Goal: Contribute content: Contribute content

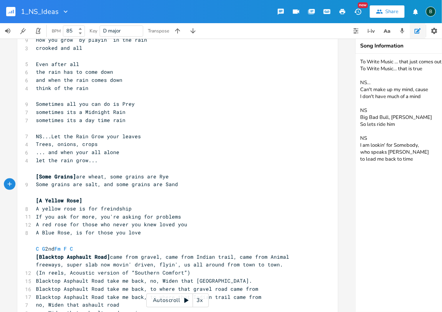
click at [10, 10] on rect "button" at bounding box center [10, 11] width 9 height 9
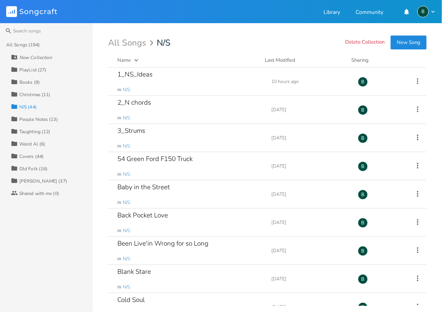
click at [32, 130] on div "Taughting (12)" at bounding box center [34, 131] width 31 height 5
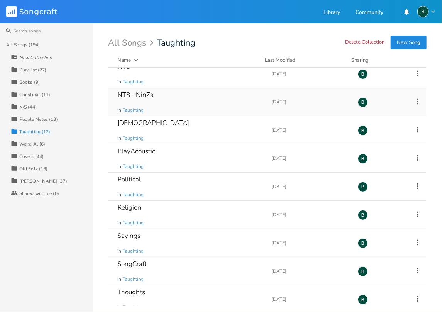
scroll to position [77, 0]
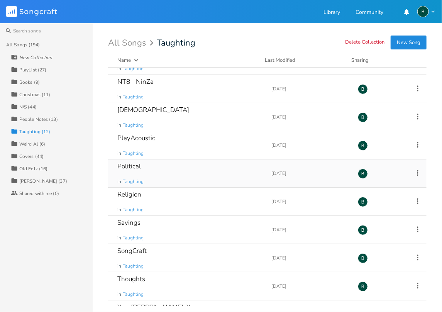
click at [132, 167] on div "Political" at bounding box center [129, 166] width 24 height 7
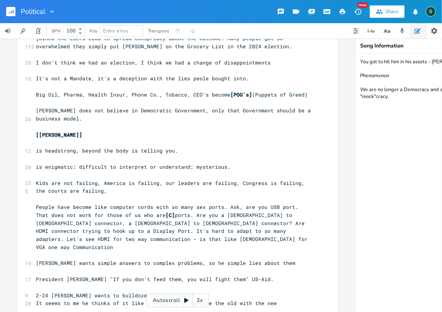
scroll to position [103, 0]
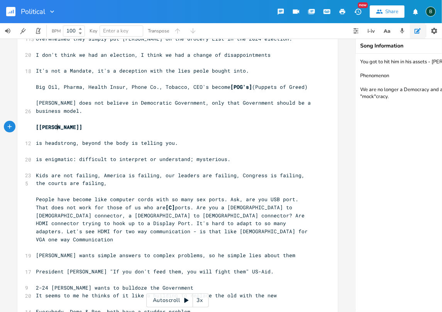
click at [56, 127] on pre "[[PERSON_NAME]]" at bounding box center [173, 127] width 279 height 8
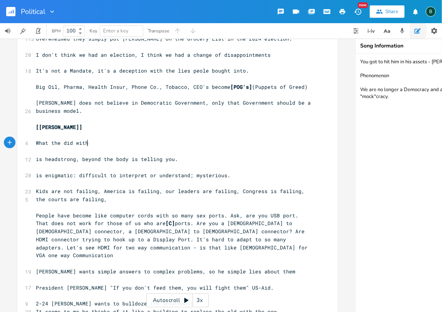
scroll to position [0, 43]
type textarea "What the did with Buget"
type textarea "dgt"
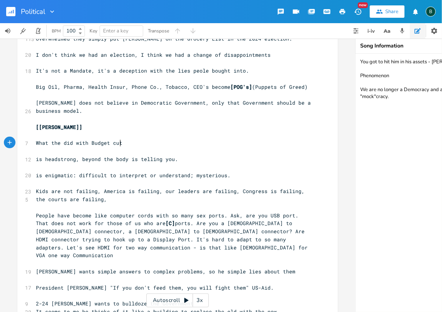
type textarea "et cuts"
click at [57, 143] on span "What the did with Budget cuts" at bounding box center [81, 142] width 90 height 7
type textarea "y"
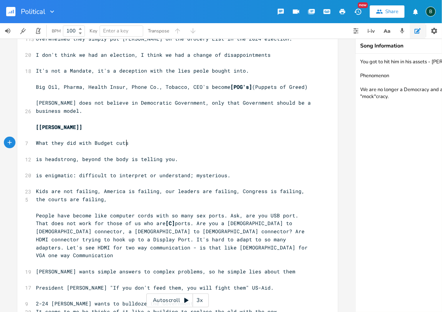
click at [126, 142] on pre "What they did with Budget cuts" at bounding box center [173, 143] width 279 height 8
type textarea "was abandament"
drag, startPoint x: 169, startPoint y: 143, endPoint x: 139, endPoint y: 141, distance: 30.2
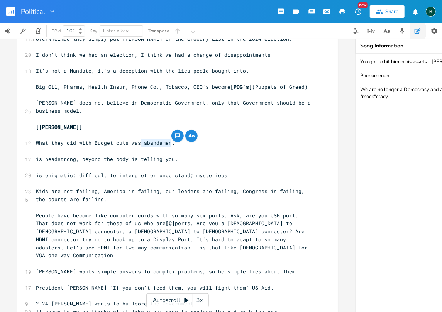
click at [139, 141] on pre "What they did with Budget cuts was abandament" at bounding box center [173, 143] width 279 height 8
type textarea "abandament"
drag, startPoint x: 392, startPoint y: 110, endPoint x: 361, endPoint y: 111, distance: 31.3
click at [361, 111] on textarea "You got to hit him in his assets - [PERSON_NAME] Phenomenon We are no longer a …" at bounding box center [432, 183] width 154 height 258
type textarea "You got to hit him in his assets - [PERSON_NAME] Phenomenon We are no longer a …"
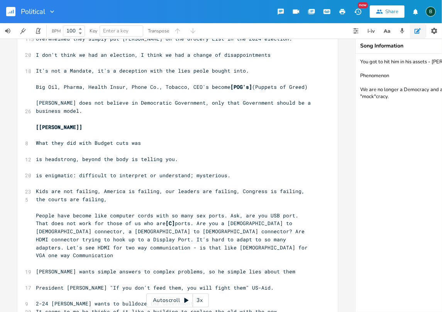
scroll to position [0, 0]
click at [138, 142] on span "What they did with Budget cuts was" at bounding box center [88, 142] width 105 height 7
type textarea "​"
click at [139, 142] on span "What they did with Budget cuts was abandonment" at bounding box center [107, 142] width 142 height 7
type textarea "["
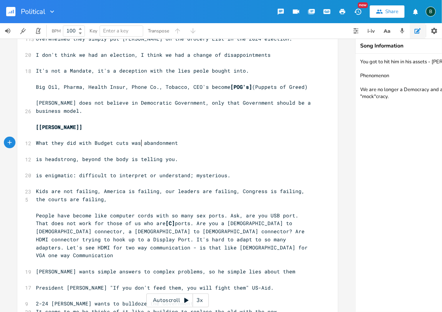
scroll to position [0, 1]
click at [174, 143] on span "What they did with Budget cuts was [abandonment" at bounding box center [108, 142] width 145 height 7
type textarea "] much"
type textarea "without consideration."
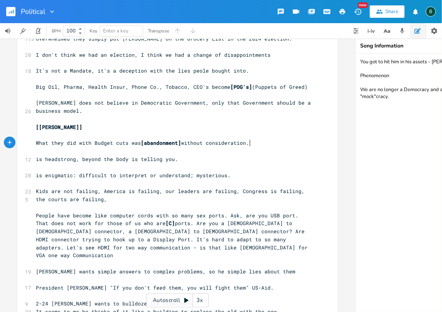
scroll to position [0, 51]
type textarea "of"
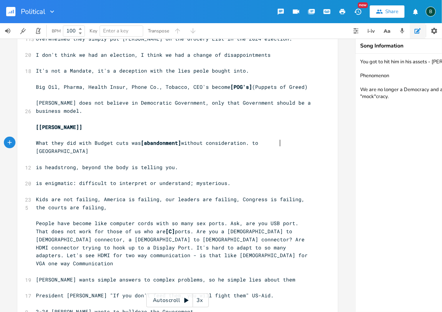
scroll to position [0, 25]
type textarea ". to abandon"
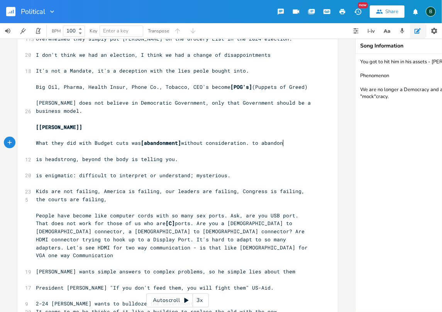
scroll to position [0, 28]
click at [253, 142] on span "What they did with Budget cuts was [abandonment] without consideration. to aban…" at bounding box center [159, 142] width 247 height 7
type textarea "T"
click at [285, 142] on pre "What they did with Budget cuts was [abandonment] without consideration. To aban…" at bounding box center [173, 143] width 279 height 8
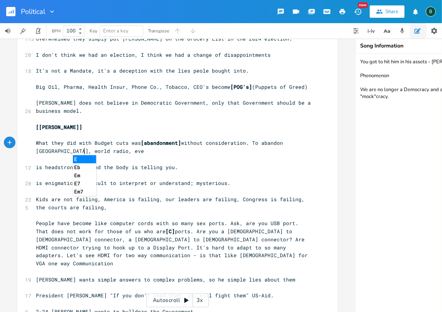
scroll to position [0, 59]
type textarea "USAID, world radio, even PBS"
type textarea "w"
drag, startPoint x: 37, startPoint y: 151, endPoint x: 33, endPoint y: 151, distance: 4.2
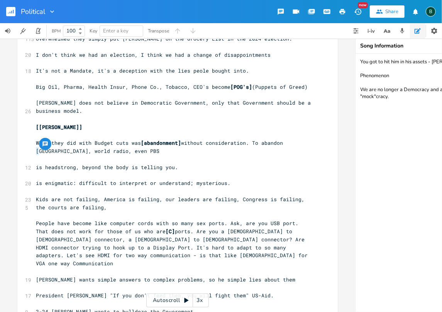
click at [34, 151] on pre "What they did with Budget cuts was [abandonment] without consideration. To aban…" at bounding box center [173, 147] width 279 height 16
click at [97, 150] on pre "What they did with Budget cuts was [abandonment] without consideration. To aban…" at bounding box center [173, 147] width 279 height 16
type textarea "did not consider the lives lost, the built"
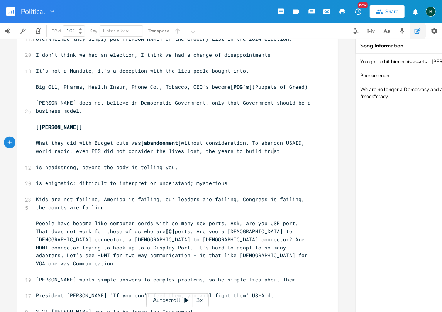
scroll to position [0, 42]
type textarea "years to build trust,"
click at [36, 149] on span "What they did with Budget cuts was [abandonment] without consideration. To aban…" at bounding box center [172, 146] width 272 height 15
type textarea "W"
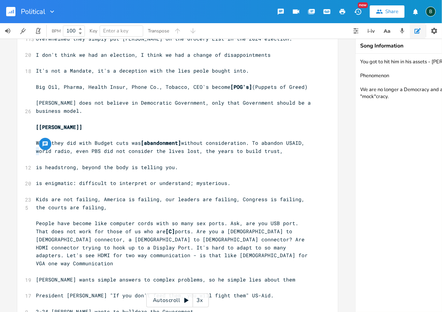
scroll to position [0, 6]
click at [54, 151] on span "What they did with Budget cuts was [abandonment] without consideration. To aban…" at bounding box center [172, 146] width 272 height 15
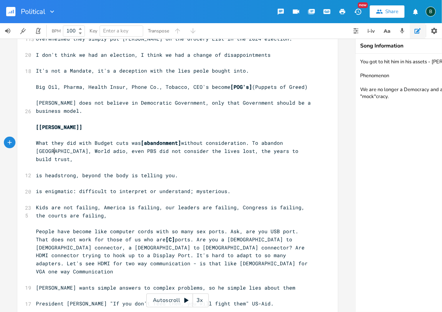
type textarea "R"
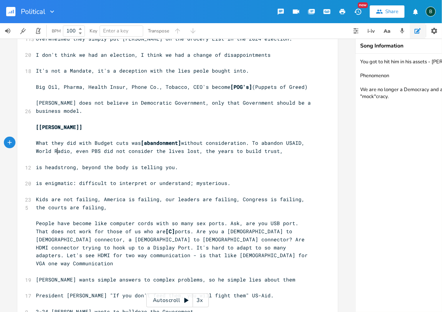
scroll to position [0, 3]
click at [238, 150] on span "What they did with Budget cuts was [abandonment] without consideration. To aban…" at bounding box center [172, 146] width 272 height 15
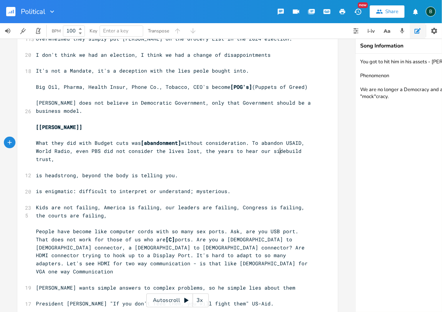
scroll to position [0, 29]
type textarea "hear our side and"
click at [53, 160] on span "What they did with Budget cuts was [abandonment] without consideration. To aban…" at bounding box center [172, 150] width 272 height 23
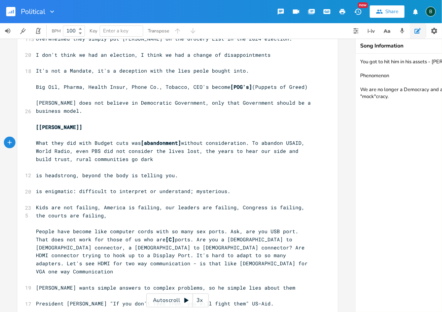
type textarea "rural communities go dark."
click at [54, 159] on span "What they did with Budget cuts was [abandonment] without consideration. To aban…" at bounding box center [172, 150] width 272 height 23
type textarea "and the"
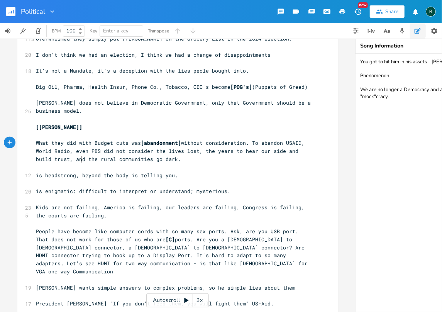
click at [158, 159] on pre "What they did with Budget cuts was [abandonment] without consideration. To aban…" at bounding box center [173, 151] width 279 height 24
type textarea "Their was no thoughtful insight"
drag, startPoint x: 177, startPoint y: 159, endPoint x: 172, endPoint y: 159, distance: 4.6
click at [172, 159] on span "What they did with Budget cuts was [abandonment] without consideration. To aban…" at bounding box center [172, 150] width 272 height 23
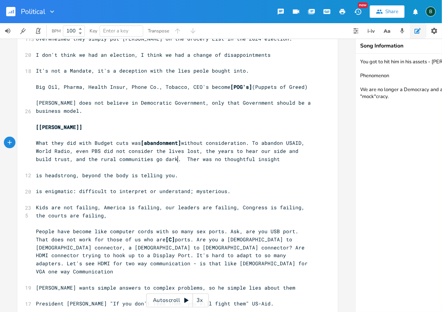
type textarea "re"
click at [257, 160] on pre "What they did with Budget cuts was [abandonment] without consideration. To aban…" at bounding box center [173, 151] width 279 height 24
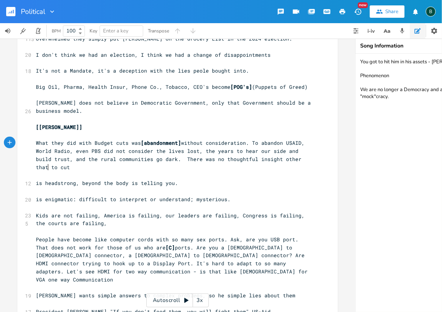
scroll to position [0, 39]
type textarea "other that to cut funding"
click at [288, 160] on span "What they did with Budget cuts was [abandonment] without consideration. To aban…" at bounding box center [172, 154] width 272 height 31
type textarea "n"
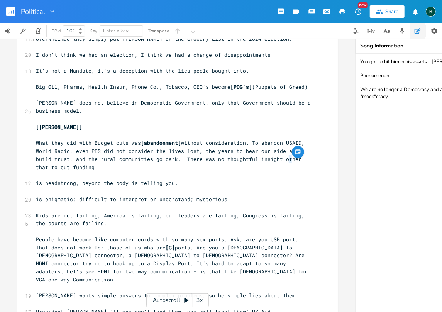
scroll to position [0, 3]
click at [163, 157] on span "What they did with Budget cuts was [abandonment] without consideration. To aban…" at bounding box center [172, 154] width 272 height 31
type textarea "IT was abrute"
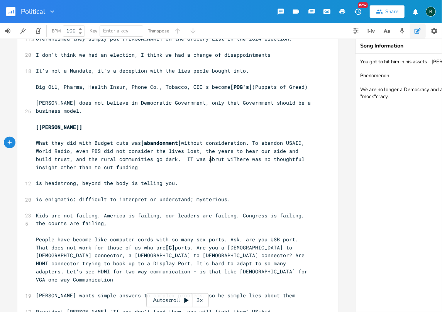
type textarea "brut with"
type textarea "There was"
drag, startPoint x: 214, startPoint y: 158, endPoint x: 242, endPoint y: 159, distance: 27.0
click at [242, 159] on span "What they did with Budget cuts was [abandonment] without consideration. To aban…" at bounding box center [175, 154] width 278 height 31
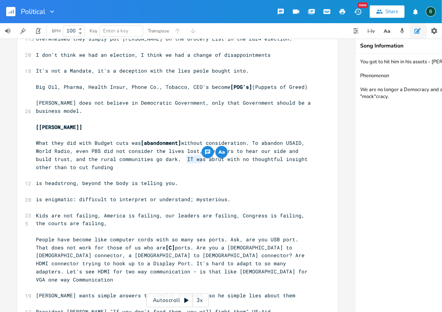
drag, startPoint x: 184, startPoint y: 158, endPoint x: 198, endPoint y: 159, distance: 13.5
click at [198, 159] on span "What they did with Budget cuts was [abandonment] without consideration. To aban…" at bounding box center [173, 154] width 275 height 31
type textarea "abrut"
click at [196, 158] on span "What they did with Budget cuts was [abandonment] without consideration. To aban…" at bounding box center [173, 154] width 275 height 31
type textarea "p"
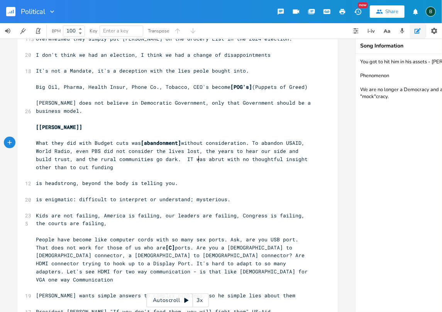
scroll to position [0, 3]
drag, startPoint x: 184, startPoint y: 158, endPoint x: 203, endPoint y: 160, distance: 18.7
click at [203, 160] on span "What they did with Budget cuts was [abandonment] without consideration. To aban…" at bounding box center [175, 154] width 278 height 31
type textarea "abrupt"
click at [383, 113] on textarea "You got to hit him in his assets - [PERSON_NAME] Phenomenon We are no longer a …" at bounding box center [432, 183] width 154 height 258
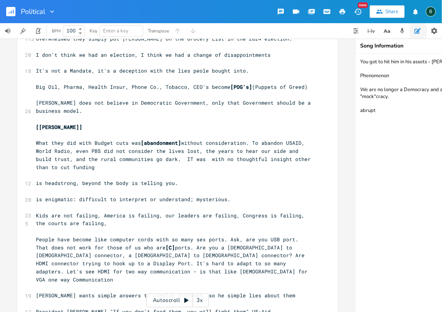
drag, startPoint x: 374, startPoint y: 111, endPoint x: 360, endPoint y: 112, distance: 13.9
click at [360, 112] on textarea "You got to hit him in his assets - [PERSON_NAME] Phenomenon We are no longer a …" at bounding box center [432, 183] width 154 height 258
type textarea "You got to hit him in his assets - [PERSON_NAME] Phenomenon We are no longer a …"
click at [184, 159] on span "What they did with Budget cuts was [abandonment] without consideration. To aban…" at bounding box center [175, 154] width 278 height 31
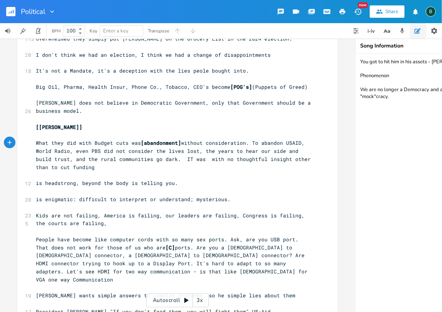
type textarea "​"
paste textarea
click at [180, 159] on span "What they did with Budget cuts was [abandonment] without consideration. To aban…" at bounding box center [175, 154] width 278 height 31
click at [207, 158] on span "What they did with Budget cuts was [abandonment] without consideration. To aban…" at bounding box center [172, 154] width 272 height 31
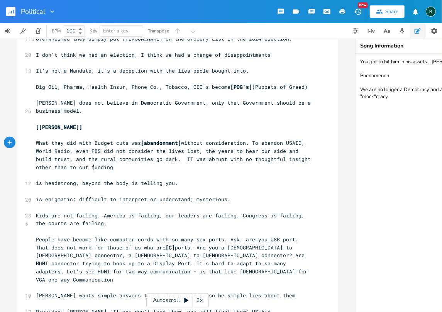
click at [90, 167] on pre "What they did with Budget cuts was [abandonment] without consideration. To aban…" at bounding box center [173, 155] width 279 height 32
type textarea ". I would compare it to [GEOGRAPHIC_DATA]."
click at [100, 166] on span "What they did with Budget cuts was [abandonment] without consideration. To aban…" at bounding box center [175, 154] width 278 height 31
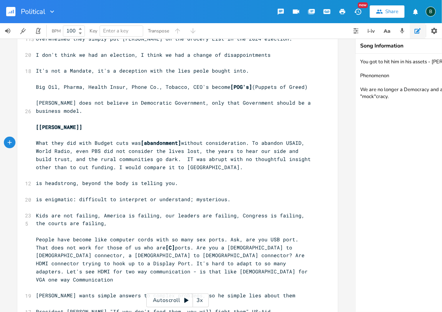
click at [198, 167] on pre "What they did with Budget cuts was [abandonment] without consideration. To aban…" at bounding box center [173, 155] width 279 height 32
click at [97, 167] on span "What they did with Budget cuts was [abandonment] without consideration. To aban…" at bounding box center [175, 154] width 278 height 31
click at [202, 168] on pre "What they did with Budget cuts was [abandonment] without consideration. To aban…" at bounding box center [173, 155] width 279 height 32
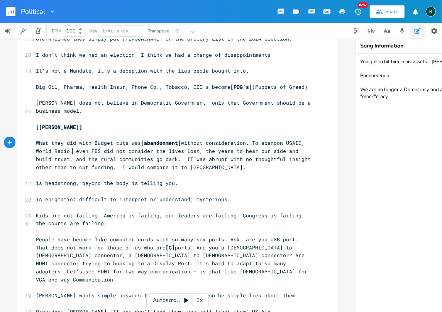
click at [69, 151] on span "What they did with Budget cuts was [abandonment] without consideration. To aban…" at bounding box center [175, 154] width 278 height 31
type textarea "and"
click at [106, 150] on span "What they did with Budget cuts was [abandonment] without consideration. To aban…" at bounding box center [175, 154] width 278 height 31
type textarea ","
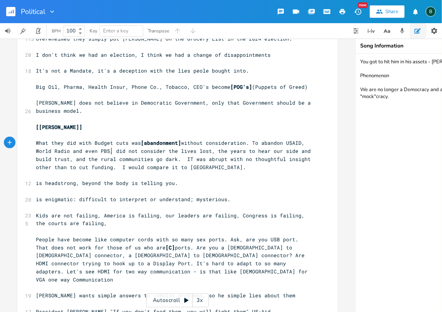
scroll to position [0, 1]
click at [173, 158] on span "What they did with Budget cuts was [abandonment] without consideration. To aban…" at bounding box center [175, 154] width 278 height 31
type textarea ", repectively"
click at [241, 166] on span "What they did with Budget cuts was [abandonment] without consideration. To aban…" at bounding box center [173, 154] width 275 height 31
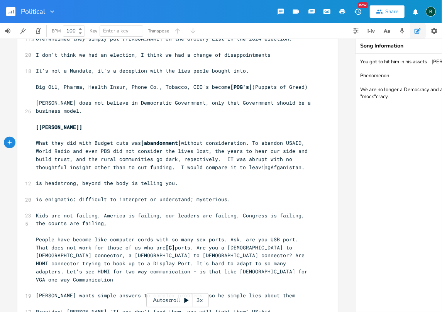
type textarea "leaving"
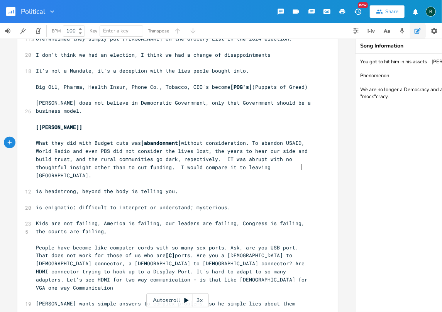
click at [298, 167] on span "What they did with Budget cuts was [abandonment] without consideration. To aban…" at bounding box center [173, 158] width 275 height 39
type textarea "None of this is wroung"
type textarea "ng"
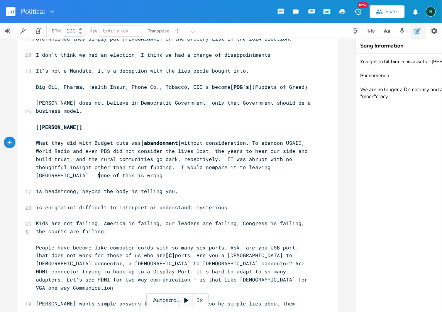
scroll to position [0, 5]
drag, startPoint x: 78, startPoint y: 175, endPoint x: 73, endPoint y: 174, distance: 4.3
click at [73, 174] on span "What they did with Budget cuts was [abandonment] without consideration. To aban…" at bounding box center [173, 158] width 275 height 39
type textarea "was"
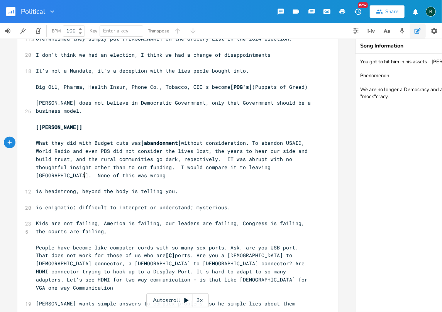
click at [100, 176] on span "What they did with Budget cuts was [abandonment] without consideration. To aban…" at bounding box center [173, 158] width 275 height 39
type textarea "only that is was done foolishly"
drag, startPoint x: 169, startPoint y: 174, endPoint x: 196, endPoint y: 175, distance: 27.0
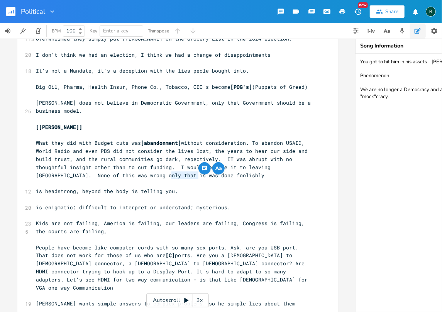
click at [196, 175] on span "What they did with Budget cuts was [abandonment] without consideration. To aban…" at bounding box center [173, 158] width 275 height 39
click at [360, 113] on textarea "You got to hit him in his assets - [PERSON_NAME] Phenomenon We are no longer a …" at bounding box center [432, 183] width 154 height 258
type textarea "foolishly"
paste textarea "foolishly"
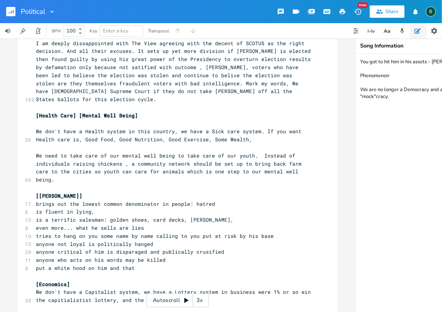
scroll to position [1003, 0]
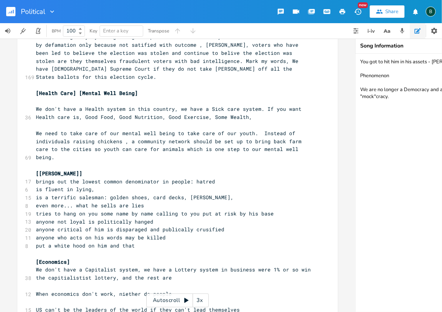
type textarea "You got to hit him in his assets - [PERSON_NAME] Phenomenon We are no longer a …"
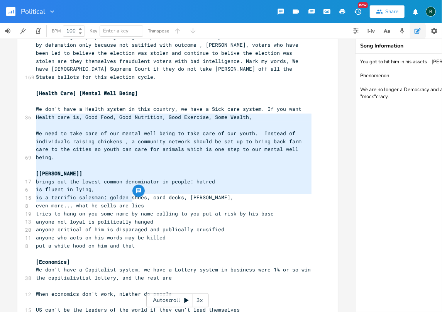
drag, startPoint x: 131, startPoint y: 197, endPoint x: 33, endPoint y: 120, distance: 124.4
type textarea "​"
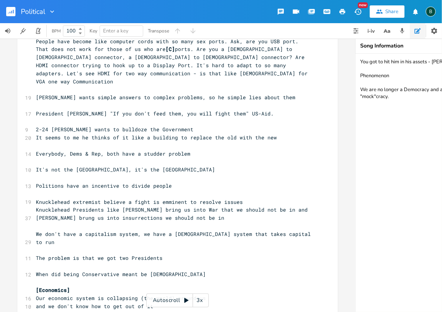
scroll to position [334, 0]
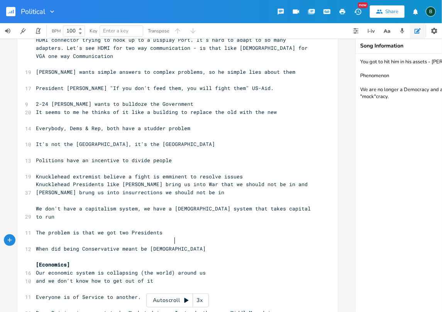
click at [173, 245] on pre "When did being Conservative meant be [DEMOGRAPHIC_DATA]" at bounding box center [173, 249] width 279 height 8
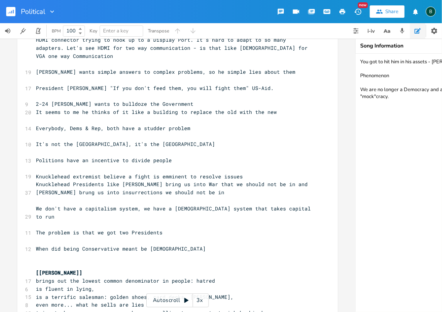
scroll to position [387, 0]
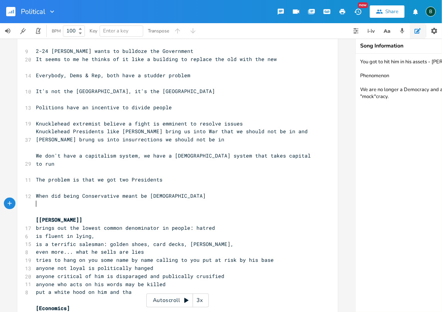
click at [36, 208] on pre "​" at bounding box center [173, 212] width 279 height 8
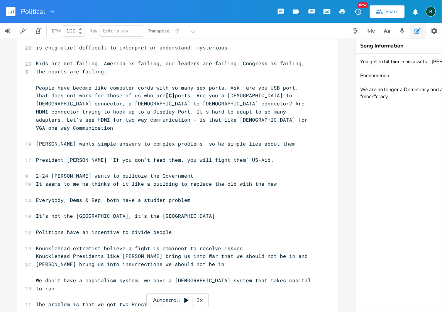
scroll to position [207, 0]
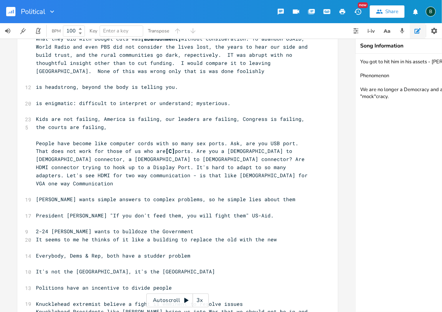
click at [12, 11] on rect "button" at bounding box center [10, 11] width 9 height 9
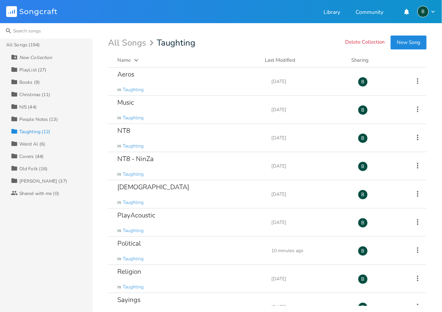
click at [24, 32] on input at bounding box center [46, 30] width 93 height 15
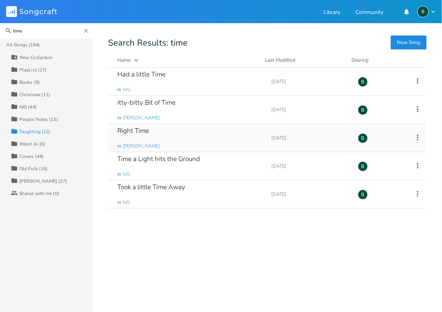
type input "time"
click at [137, 133] on div "Right Time" at bounding box center [133, 130] width 32 height 7
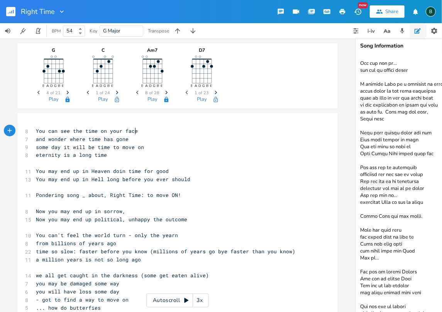
scroll to position [2269, 0]
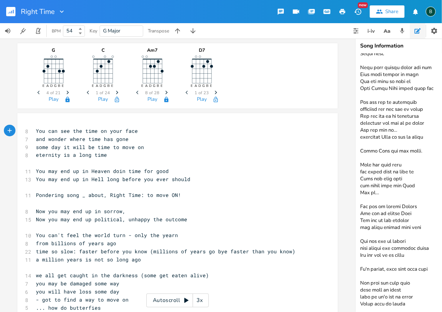
click at [402, 300] on textarea at bounding box center [432, 183] width 154 height 258
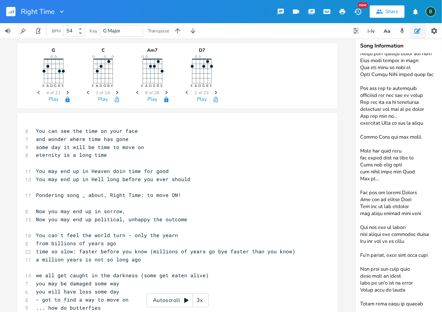
click at [407, 304] on textarea at bounding box center [432, 183] width 154 height 258
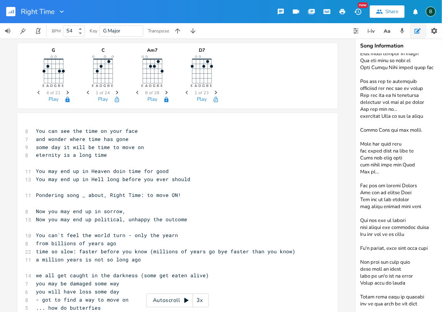
scroll to position [2293, 0]
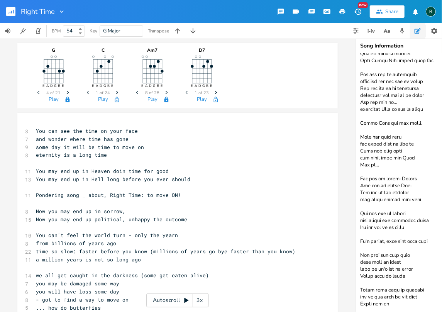
click at [376, 303] on textarea at bounding box center [432, 183] width 154 height 258
drag, startPoint x: 391, startPoint y: 304, endPoint x: 411, endPoint y: 291, distance: 24.1
click at [392, 303] on textarea at bounding box center [432, 183] width 154 height 258
drag, startPoint x: 388, startPoint y: 304, endPoint x: 360, endPoint y: 304, distance: 28.2
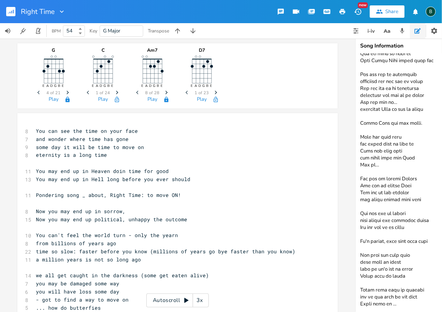
click at [360, 304] on textarea at bounding box center [432, 183] width 154 height 258
click at [397, 300] on textarea at bounding box center [432, 183] width 154 height 258
paste textarea "Right time to"
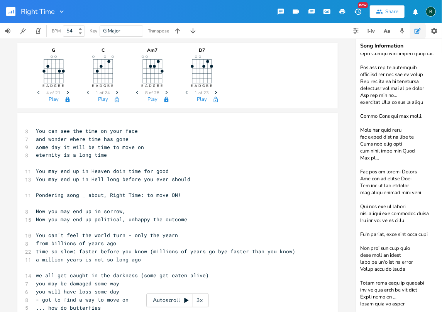
drag, startPoint x: 394, startPoint y: 296, endPoint x: 390, endPoint y: 298, distance: 4.7
click at [390, 298] on textarea at bounding box center [432, 183] width 154 height 258
click at [368, 303] on textarea at bounding box center [432, 183] width 154 height 258
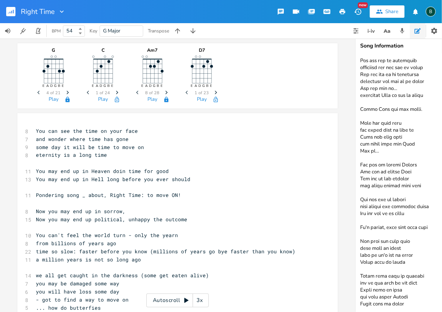
scroll to position [2311, 0]
click at [403, 298] on textarea at bounding box center [432, 183] width 154 height 258
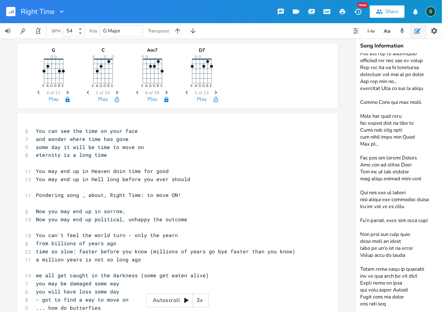
type textarea "BPM 54, Guitar 74 to catch up You can see the time on your face You can see the…"
